Goal: Task Accomplishment & Management: Use online tool/utility

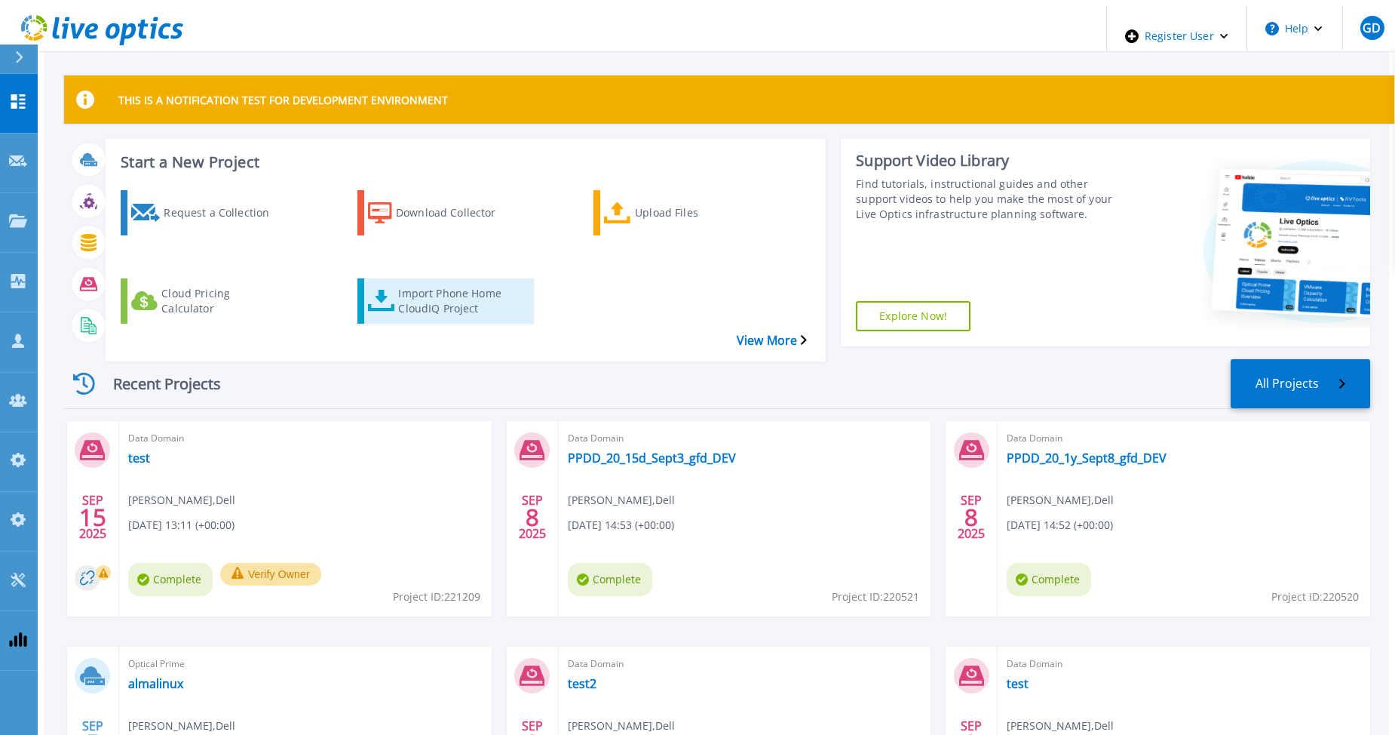
click at [438, 282] on div "Import Phone Home CloudIQ Project" at bounding box center [458, 301] width 121 height 38
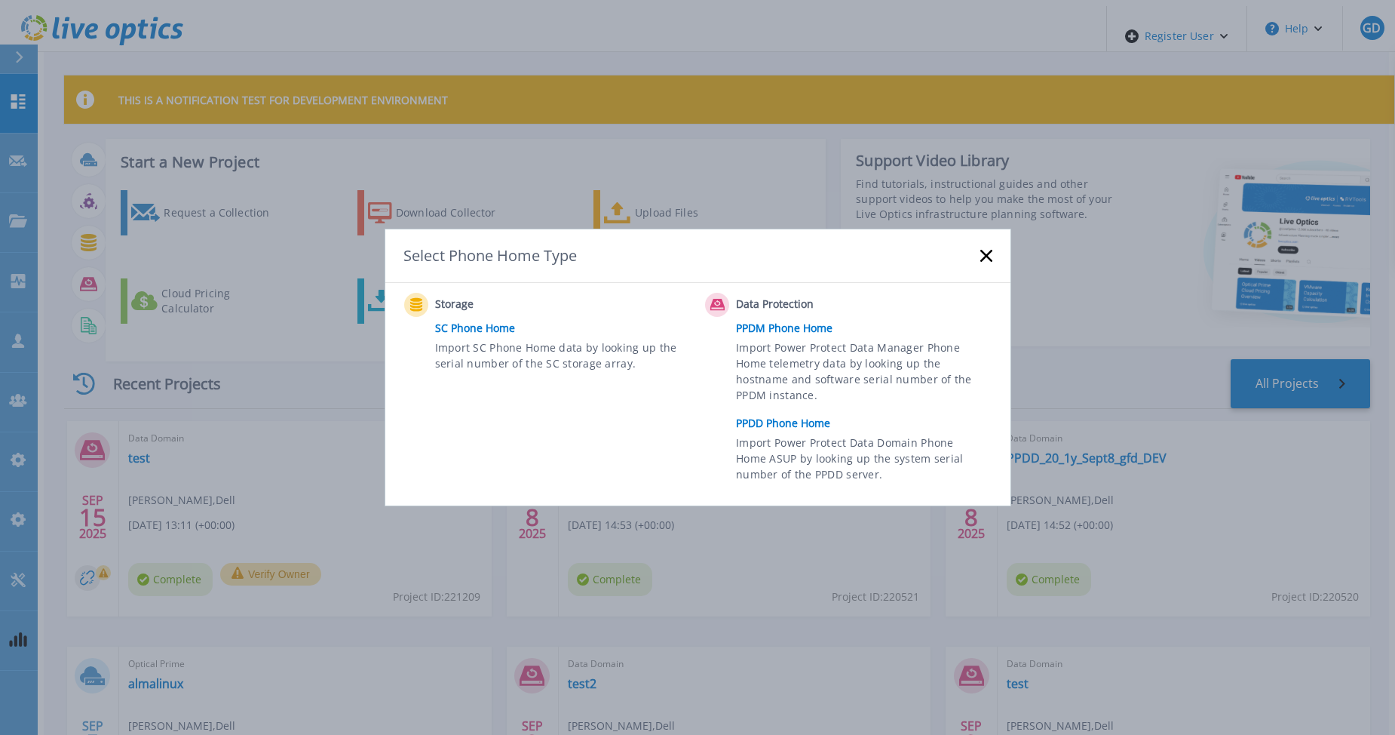
click at [766, 417] on link "PPDD Phone Home" at bounding box center [867, 423] width 263 height 23
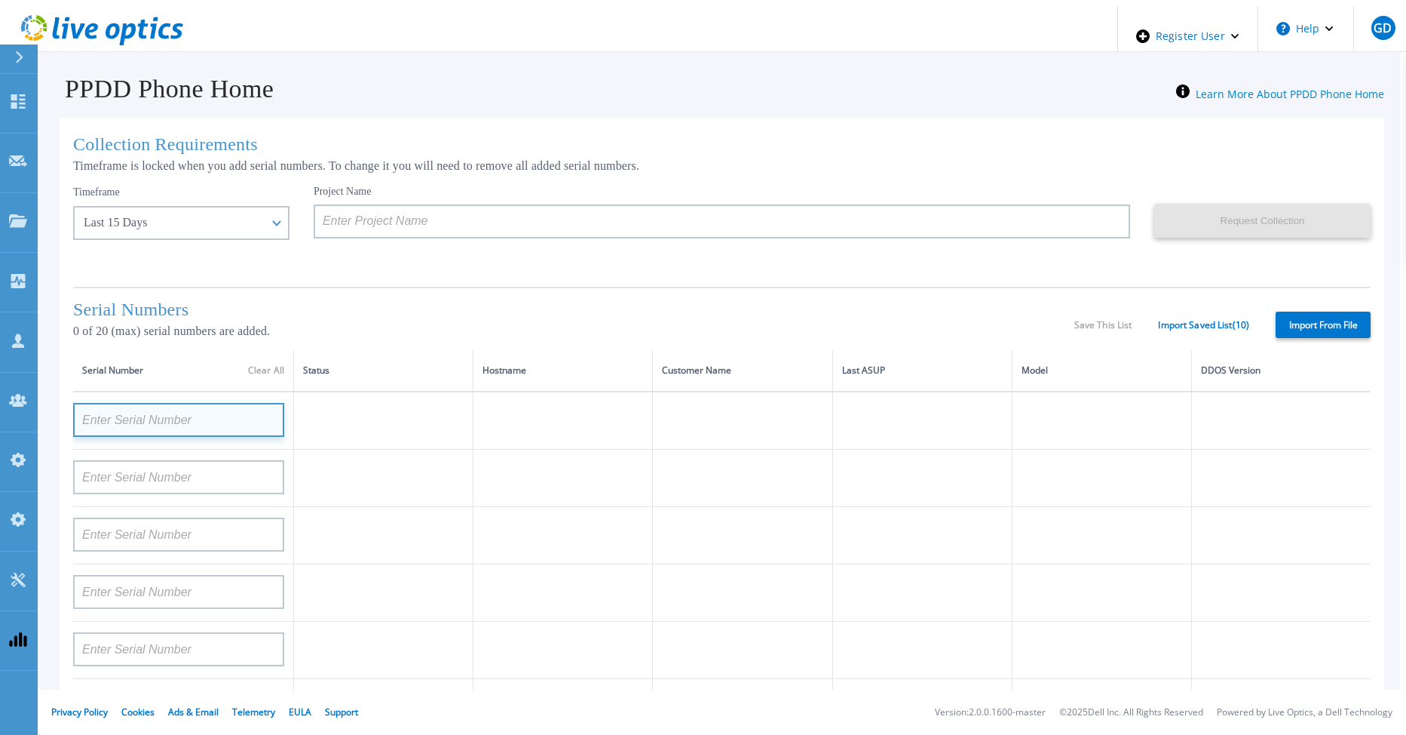
click at [159, 414] on input at bounding box center [178, 420] width 211 height 34
paste input "DE300225000114"
type input "DE300225000114"
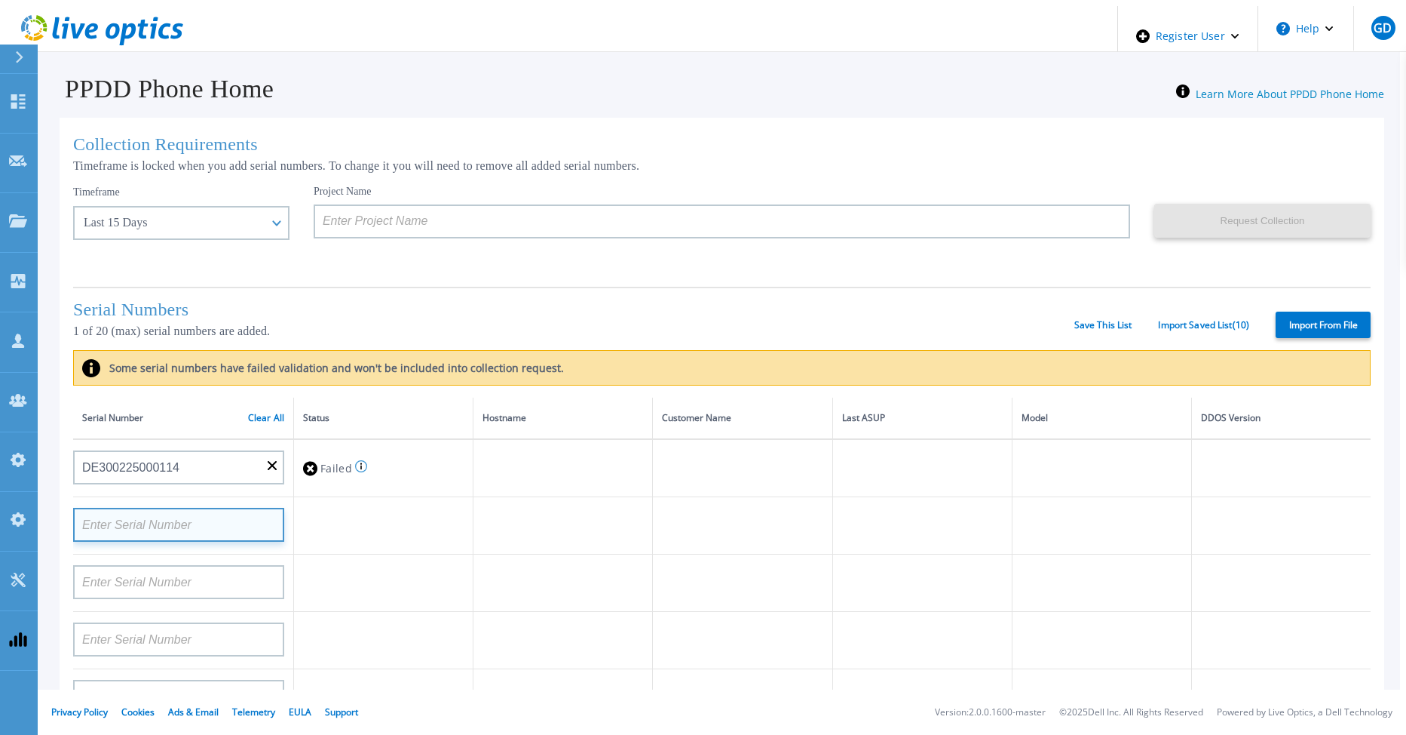
click at [109, 517] on input at bounding box center [178, 525] width 211 height 34
paste input "DE300224900780"
type input "DE300224900780"
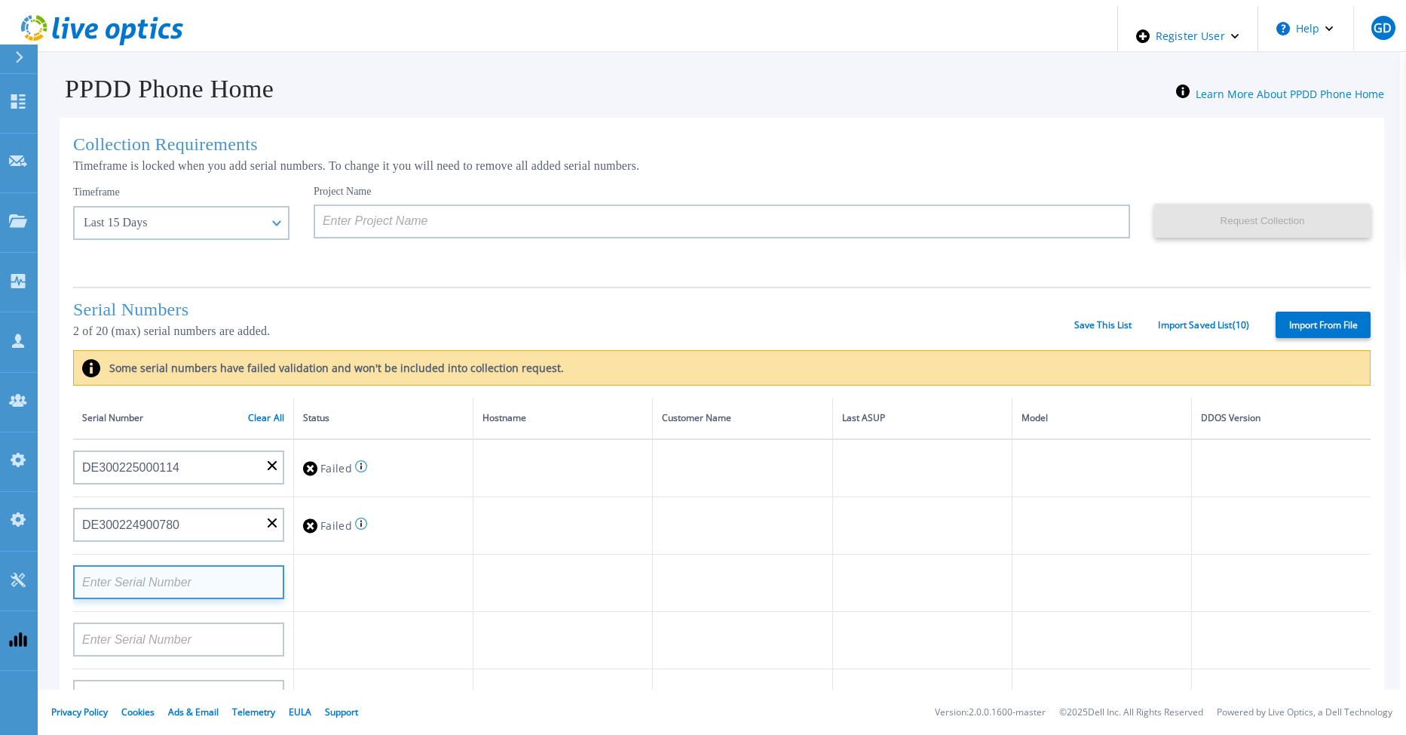
click at [103, 571] on input at bounding box center [178, 582] width 211 height 34
paste input "DE300224900779"
type input "DE300224900779"
click at [1115, 323] on link "Save This List" at bounding box center [1104, 325] width 58 height 11
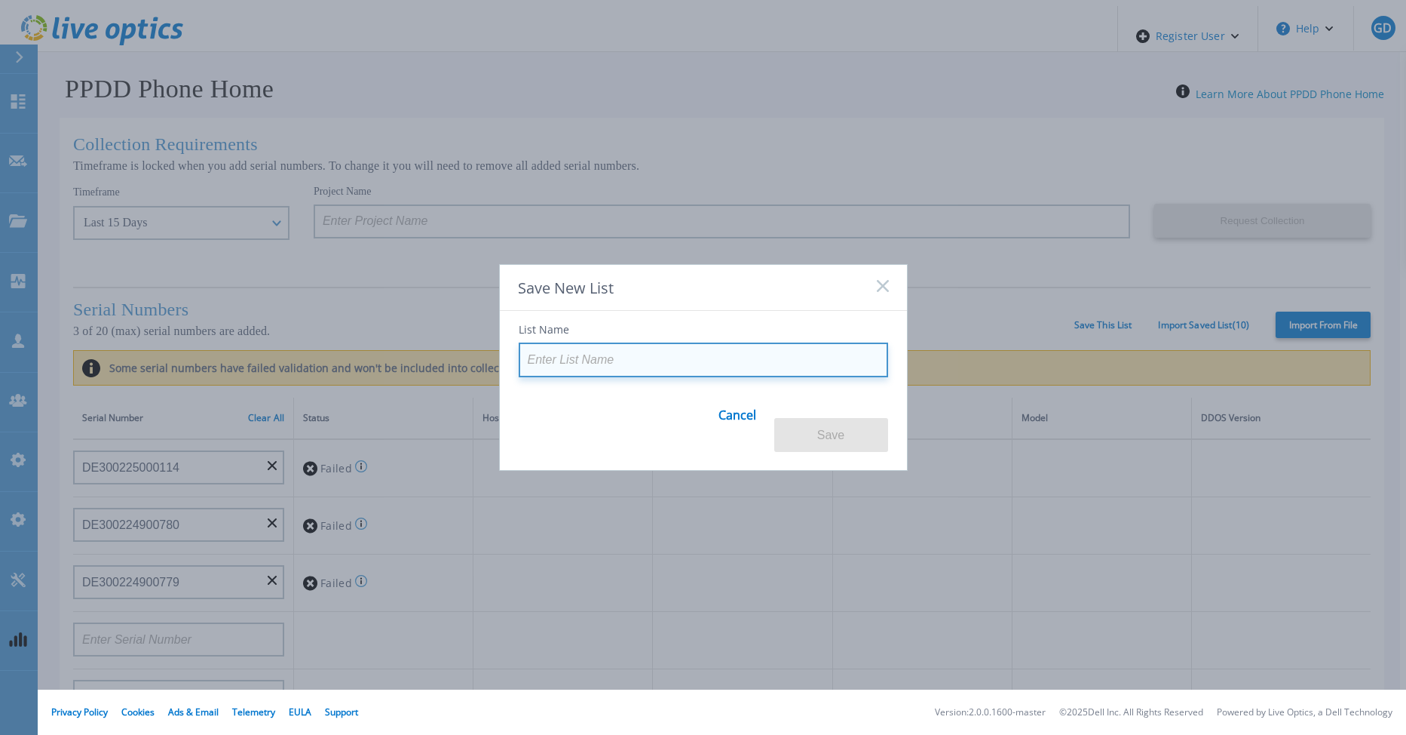
click at [653, 361] on input at bounding box center [704, 359] width 370 height 35
paste input "LOP02D-391"
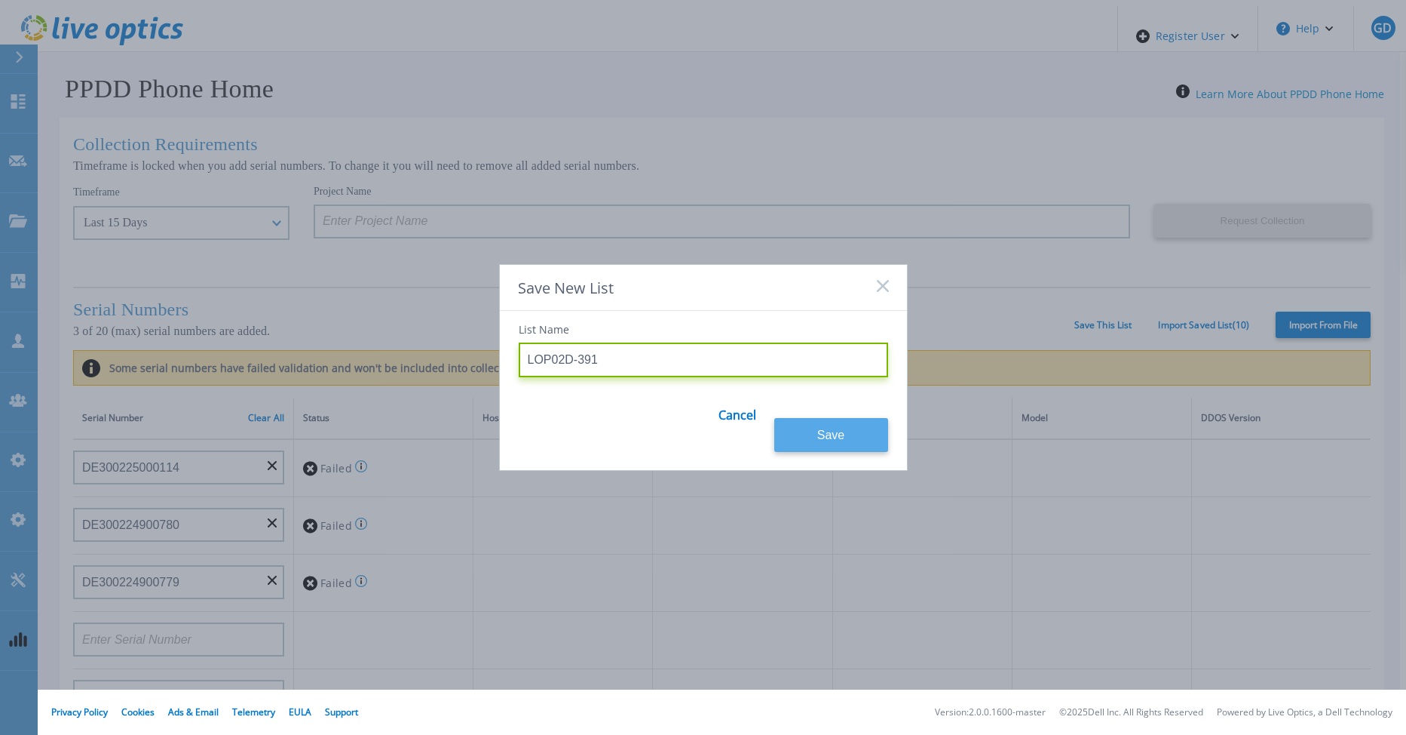
type input "LOP02D-391"
click at [833, 422] on button "Save" at bounding box center [831, 435] width 114 height 34
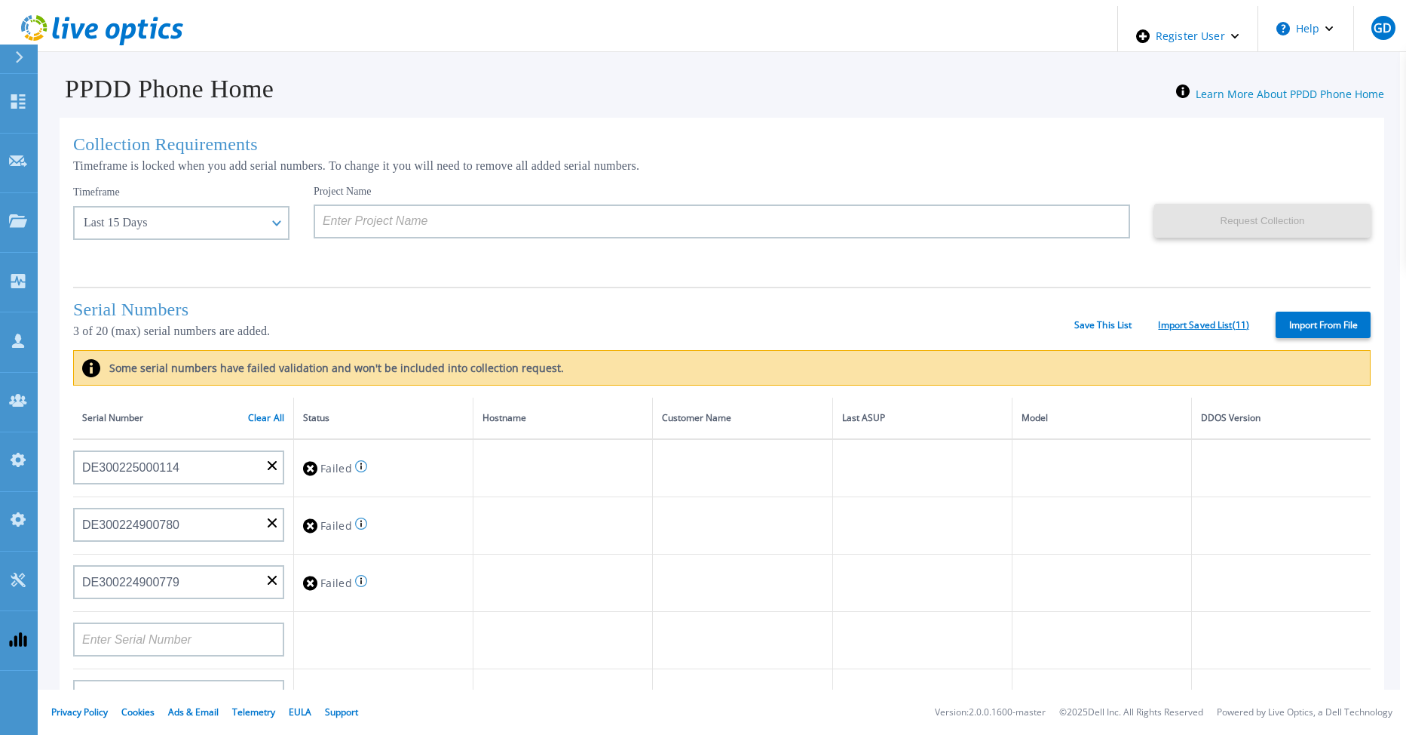
click at [1172, 324] on link "Import Saved List ( 11 )" at bounding box center [1203, 325] width 91 height 11
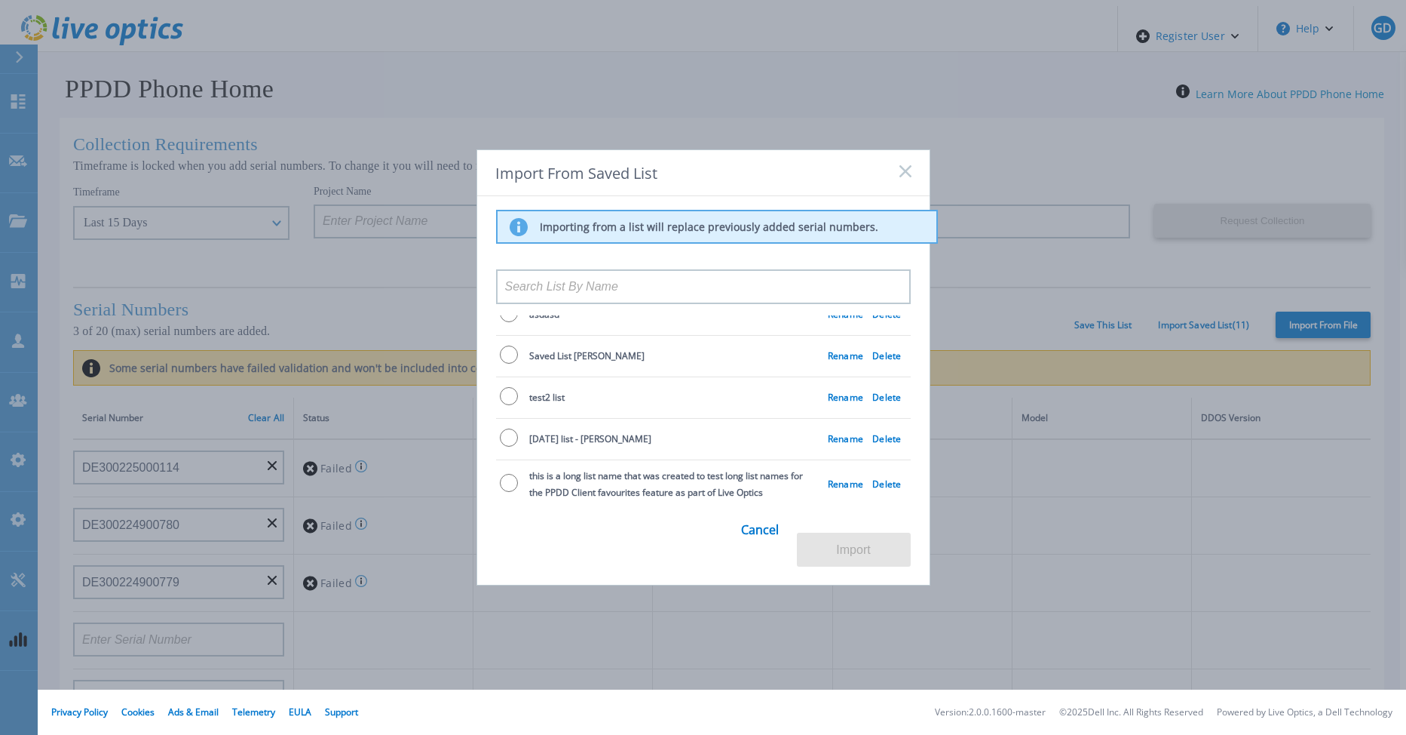
scroll to position [262, 0]
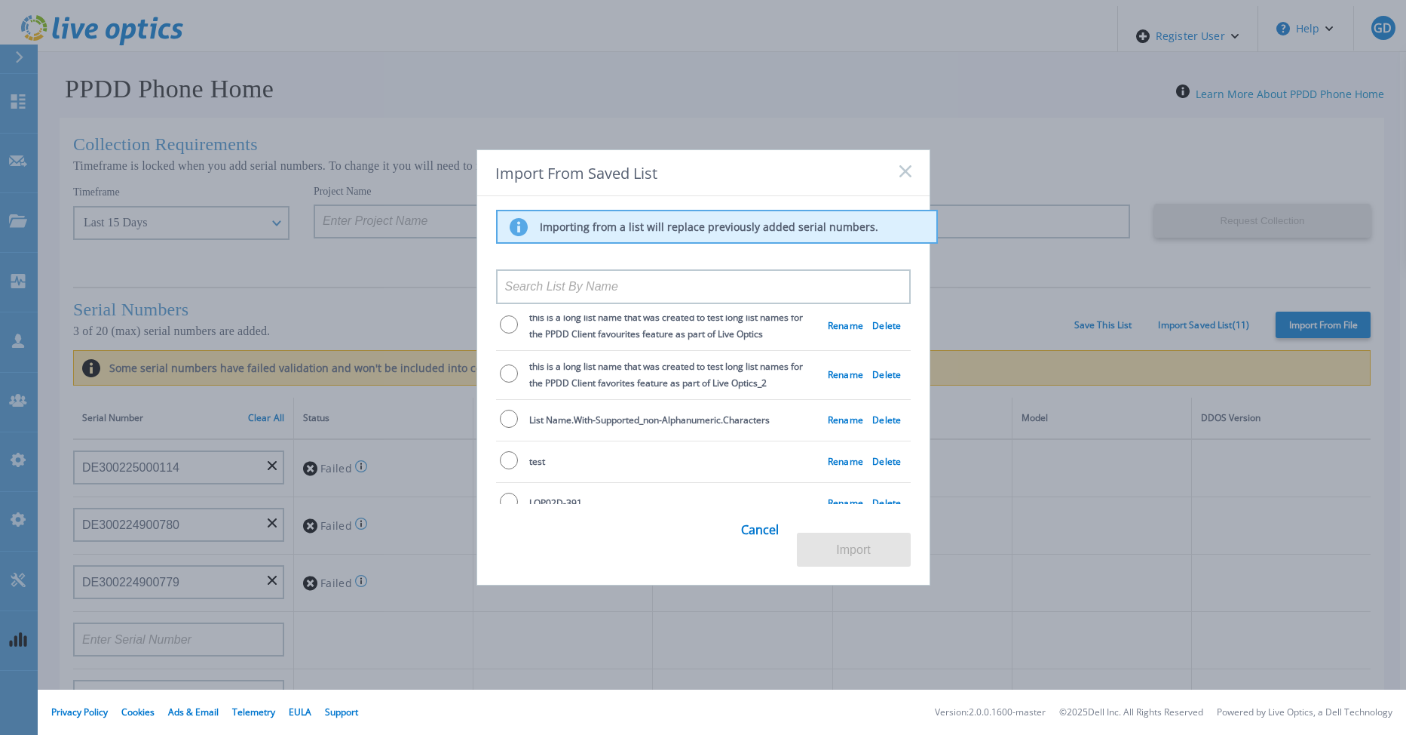
click at [503, 492] on input "radio" at bounding box center [509, 501] width 18 height 18
radio input "true"
click at [864, 557] on button "Import" at bounding box center [854, 549] width 114 height 34
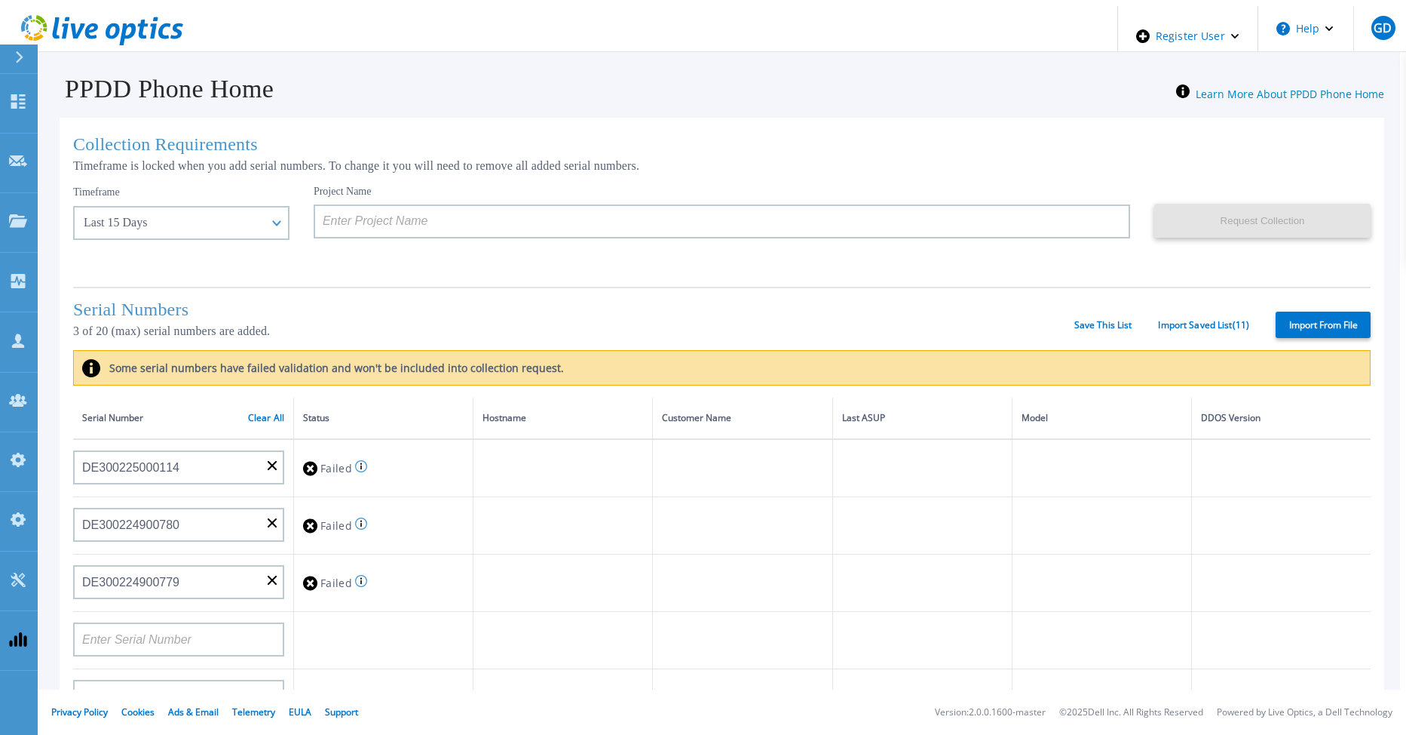
type input "DE300225000114"
type input "DE300224900780"
type input "DE300224900779"
click at [1169, 321] on link "Import Saved List ( 11 )" at bounding box center [1203, 325] width 91 height 11
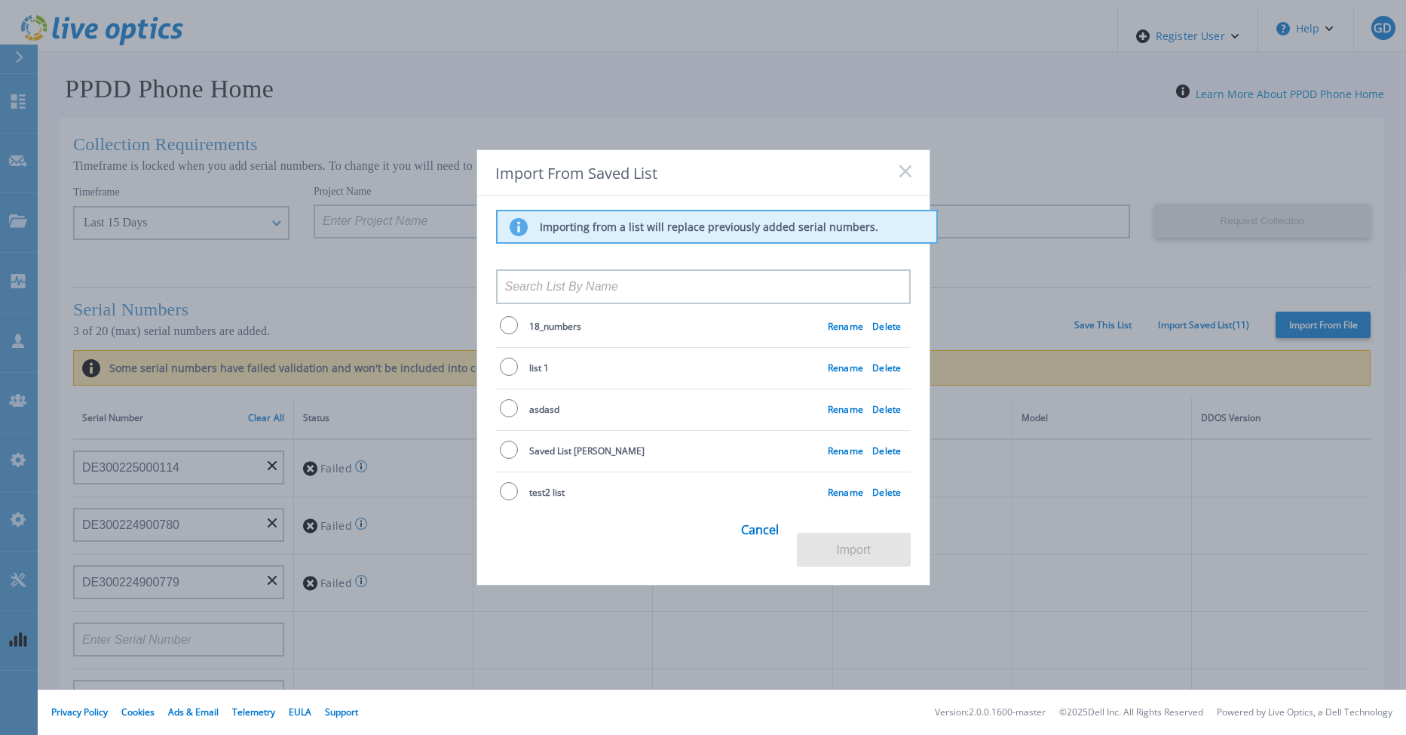
scroll to position [0, 0]
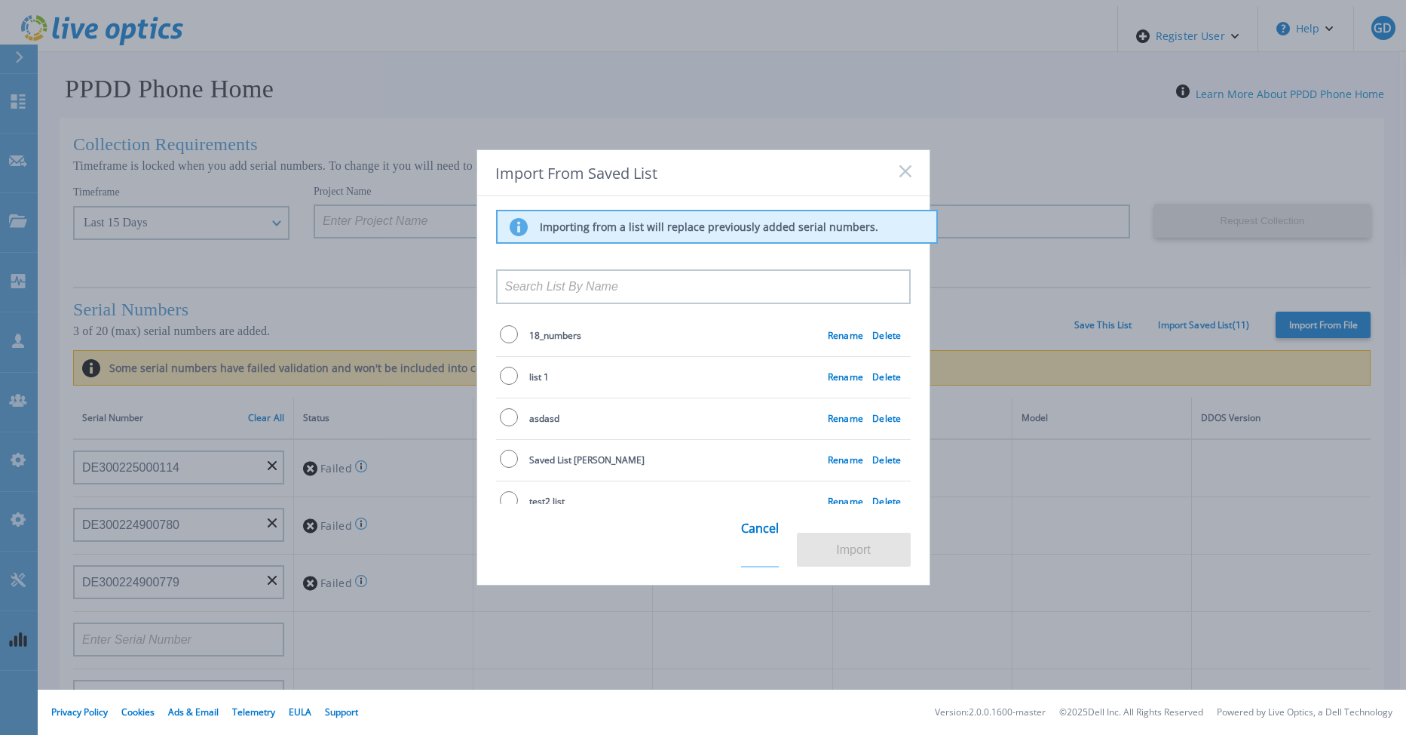
click at [771, 546] on link "Cancel" at bounding box center [760, 537] width 38 height 59
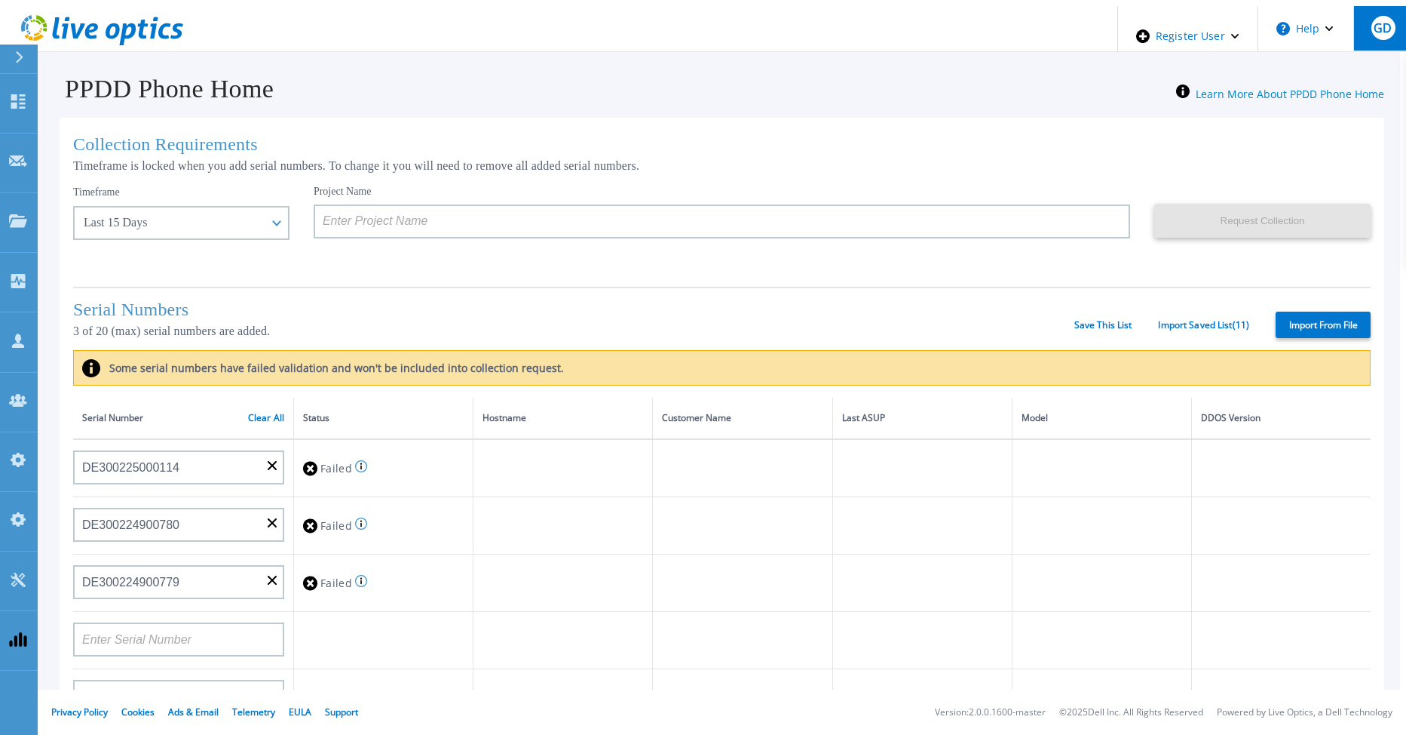
click at [1373, 38] on button "GD" at bounding box center [1383, 28] width 59 height 44
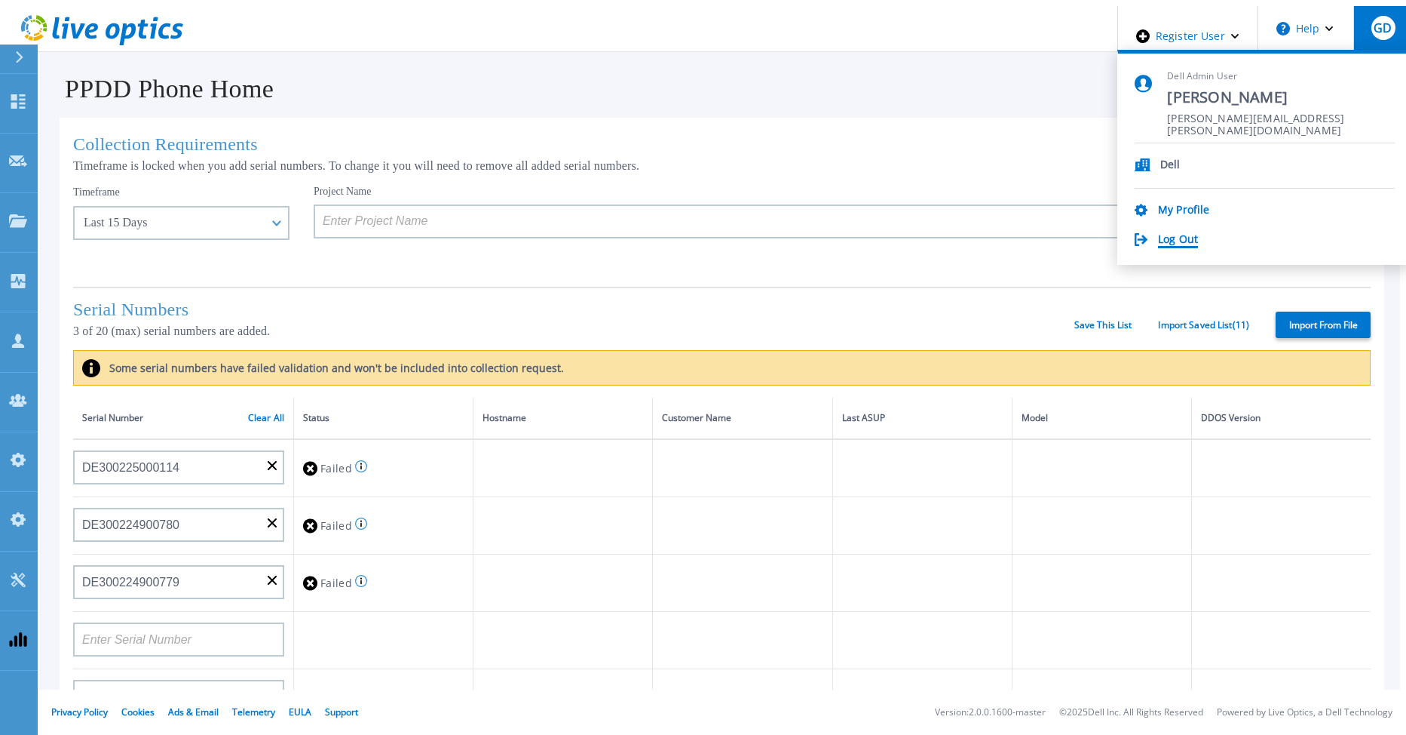
click at [1198, 233] on link "Log Out" at bounding box center [1178, 240] width 40 height 14
